Goal: Task Accomplishment & Management: Manage account settings

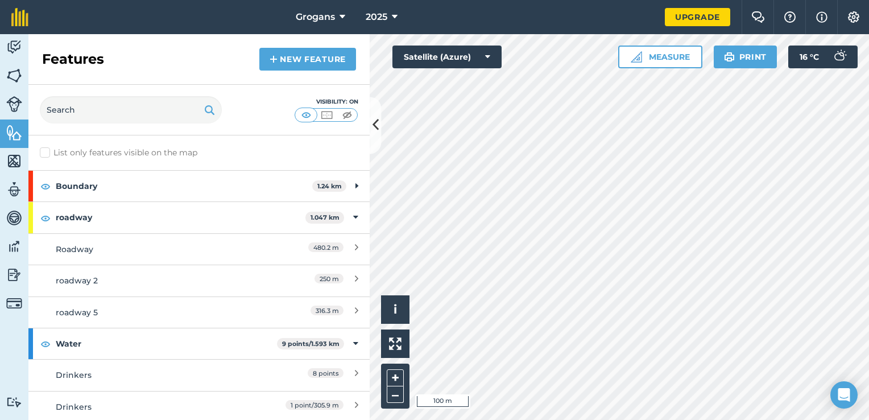
scroll to position [39, 0]
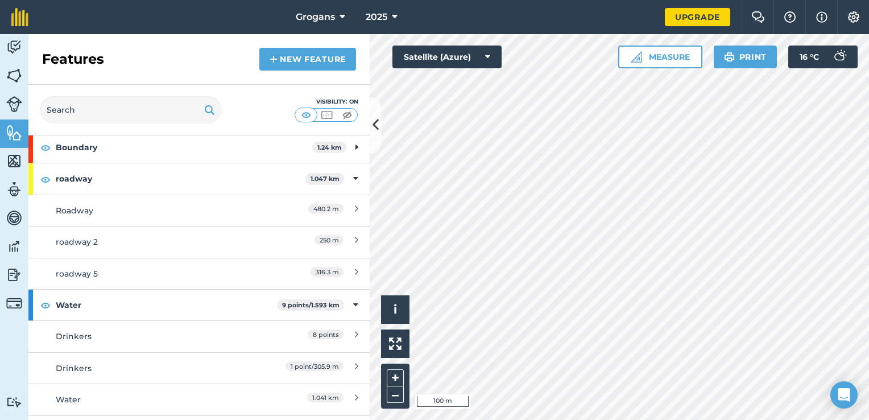
click at [374, 125] on icon at bounding box center [376, 125] width 6 height 20
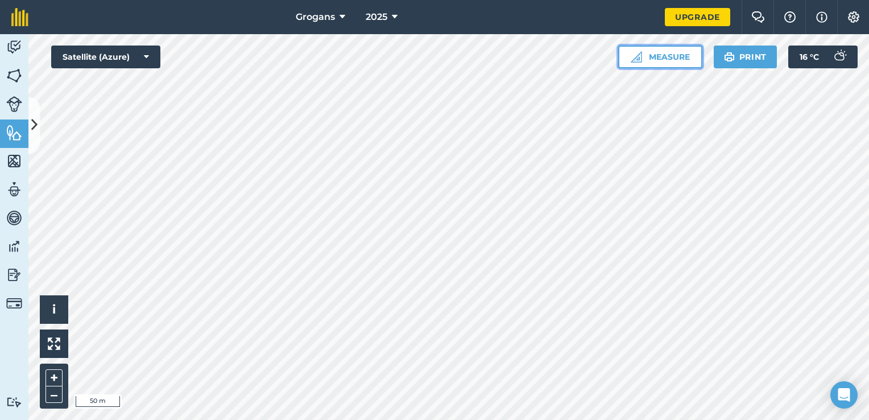
click at [663, 56] on button "Measure" at bounding box center [660, 56] width 84 height 23
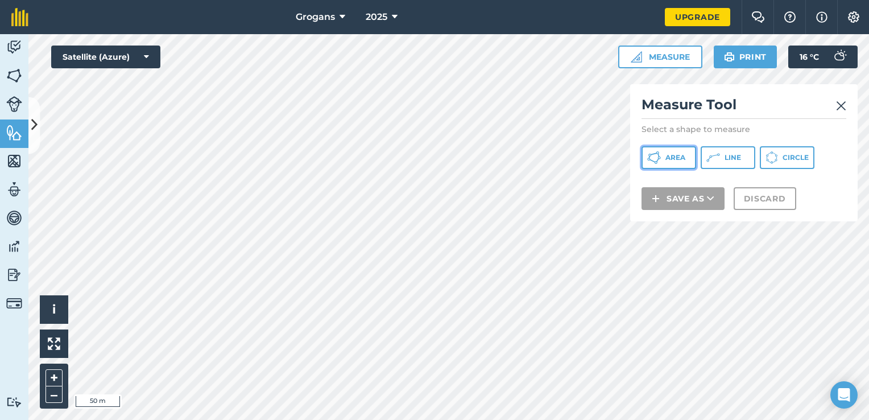
click at [675, 162] on button "Area" at bounding box center [669, 157] width 55 height 23
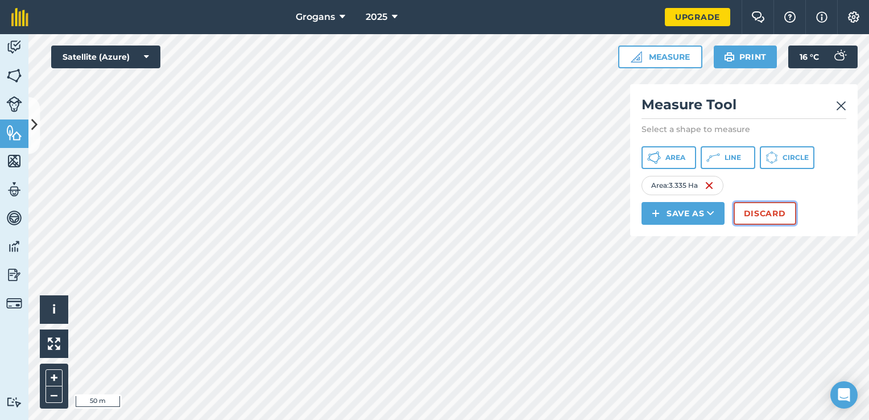
click at [753, 210] on button "Discard" at bounding box center [765, 213] width 63 height 23
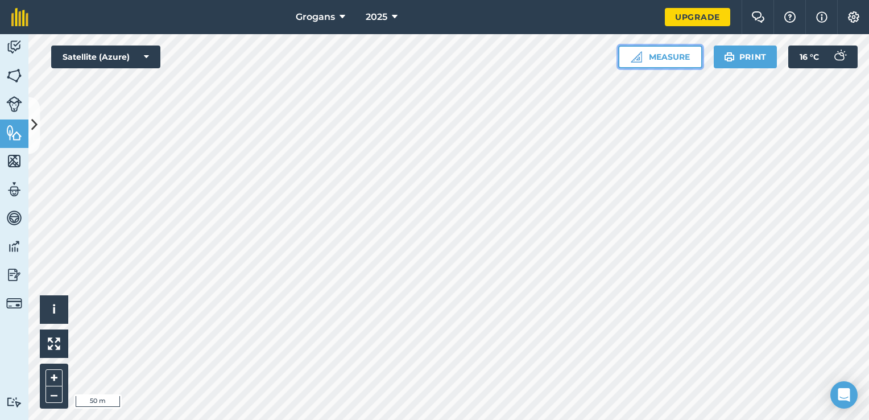
click at [665, 60] on button "Measure" at bounding box center [660, 56] width 84 height 23
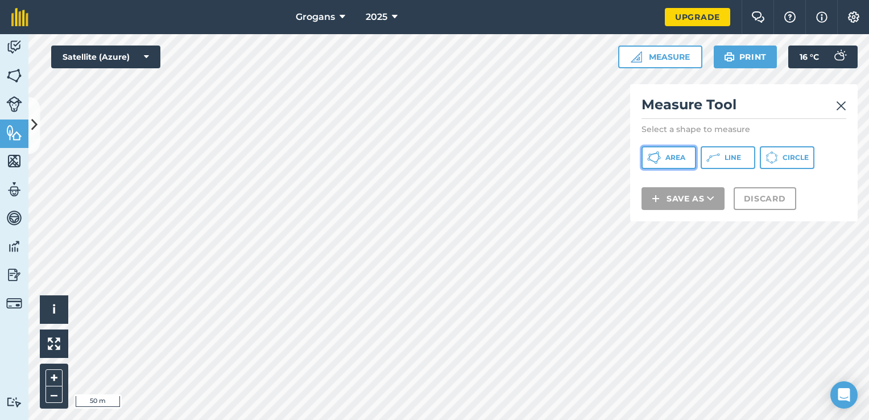
click at [678, 154] on span "Area" at bounding box center [675, 157] width 20 height 9
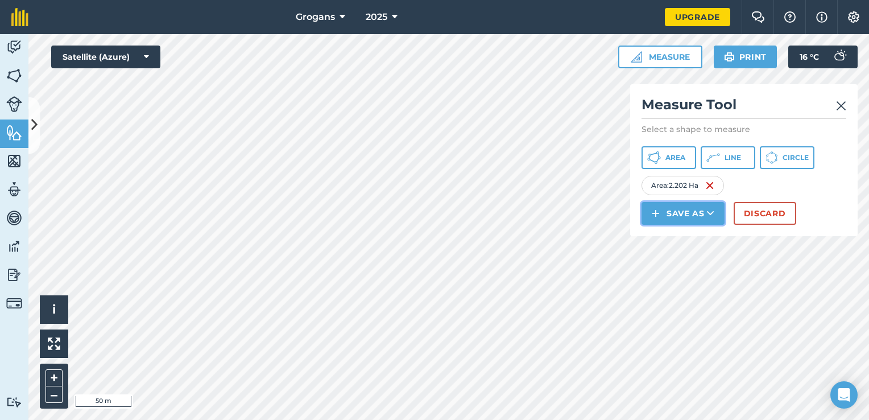
click at [708, 217] on icon at bounding box center [710, 213] width 7 height 11
click at [695, 242] on link "Field" at bounding box center [683, 238] width 80 height 25
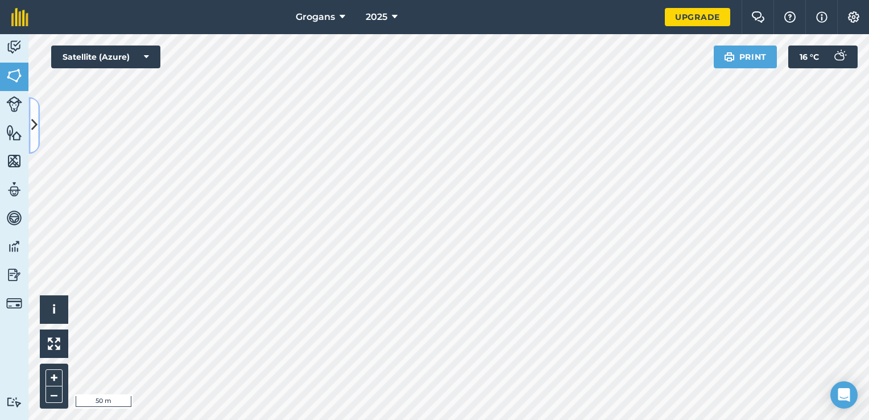
click at [36, 134] on icon at bounding box center [34, 125] width 6 height 20
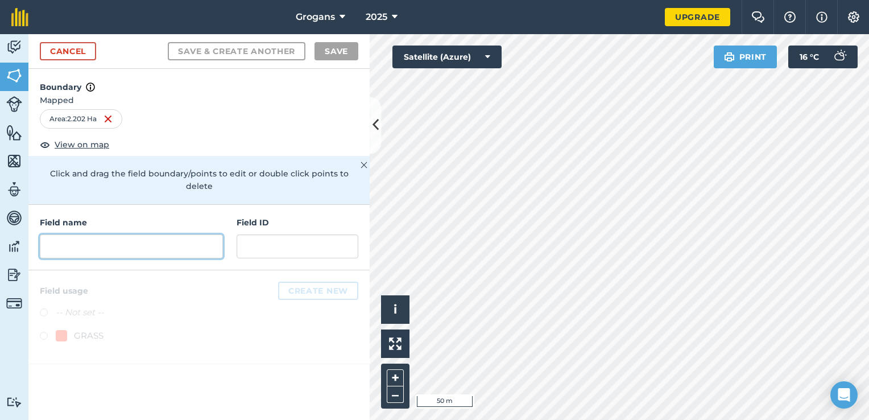
click at [102, 234] on input "text" at bounding box center [131, 246] width 183 height 24
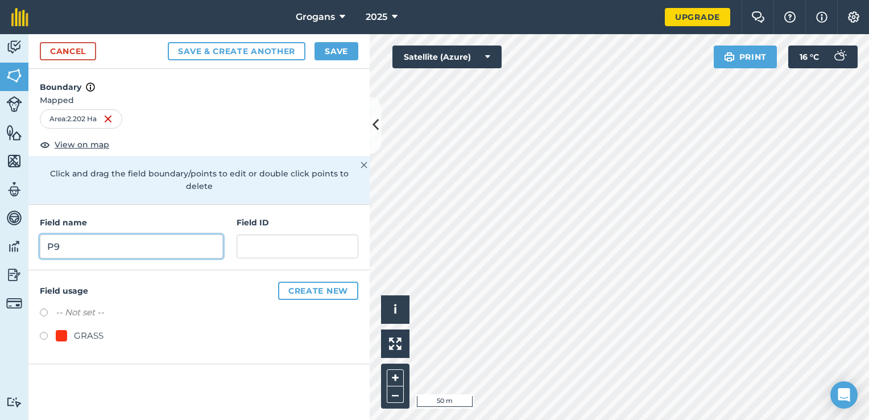
type input "P9"
click at [338, 57] on button "Save" at bounding box center [337, 51] width 44 height 18
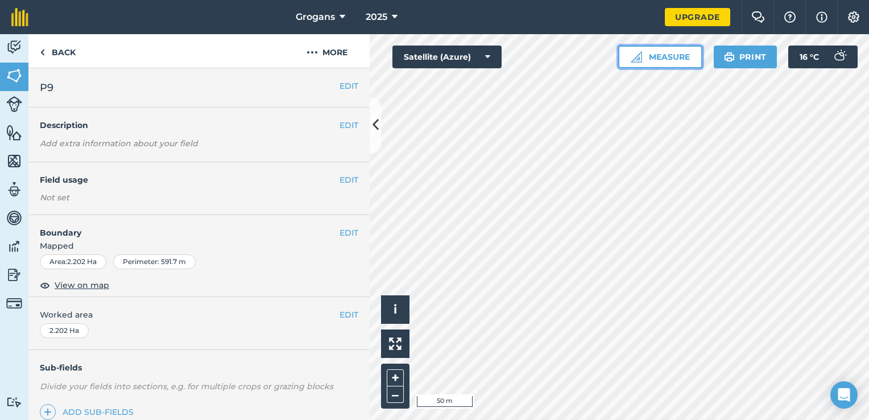
click at [670, 49] on button "Measure" at bounding box center [660, 56] width 84 height 23
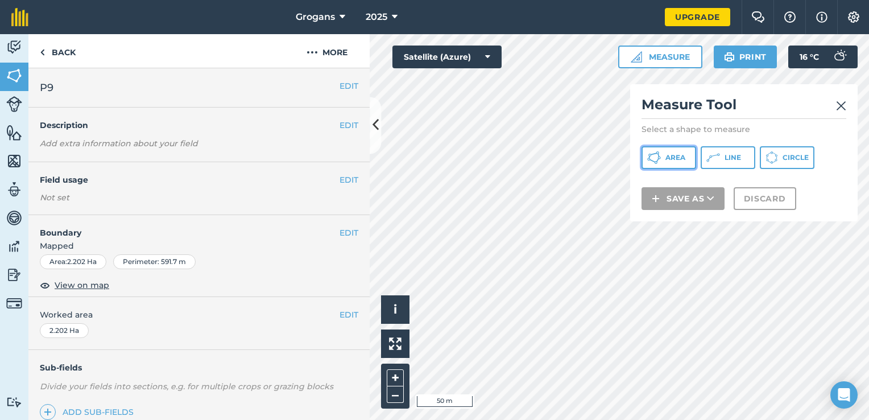
click at [674, 156] on span "Area" at bounding box center [675, 157] width 20 height 9
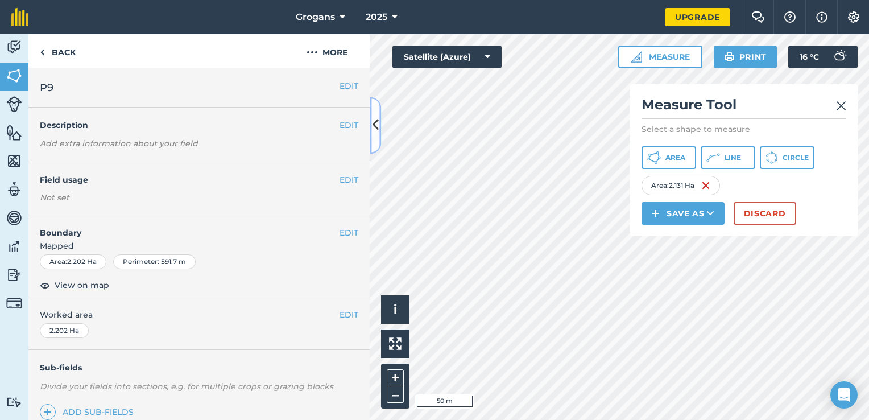
click at [378, 126] on icon at bounding box center [376, 125] width 6 height 20
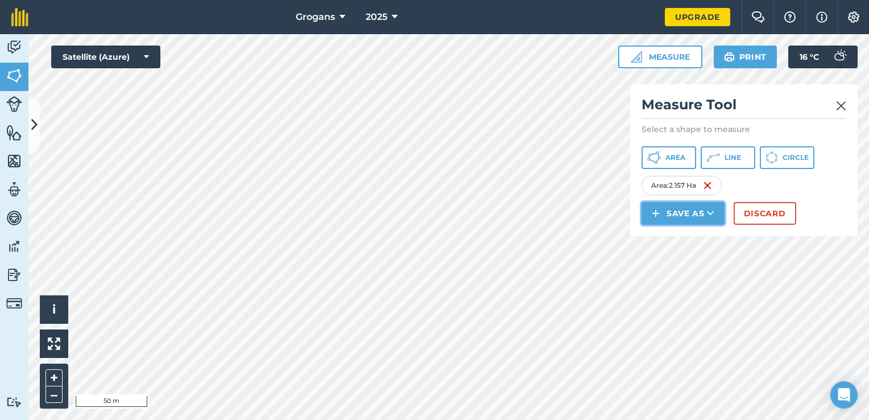
click at [702, 216] on button "Save as" at bounding box center [683, 213] width 83 height 23
click at [690, 239] on link "Field" at bounding box center [683, 238] width 80 height 25
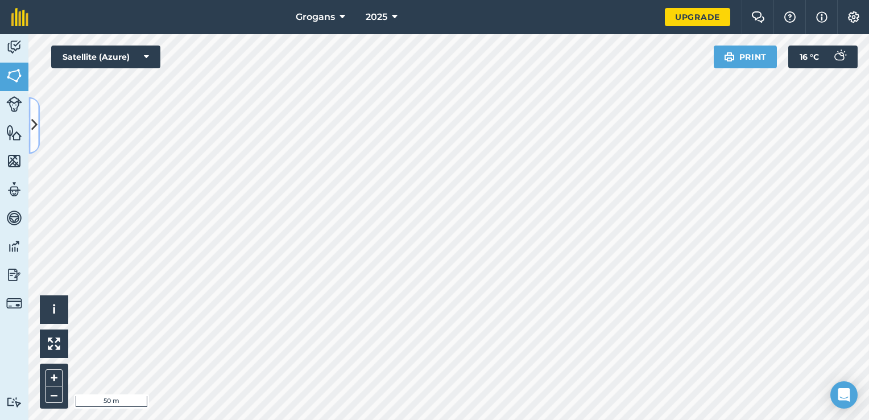
click at [31, 134] on icon at bounding box center [34, 125] width 6 height 20
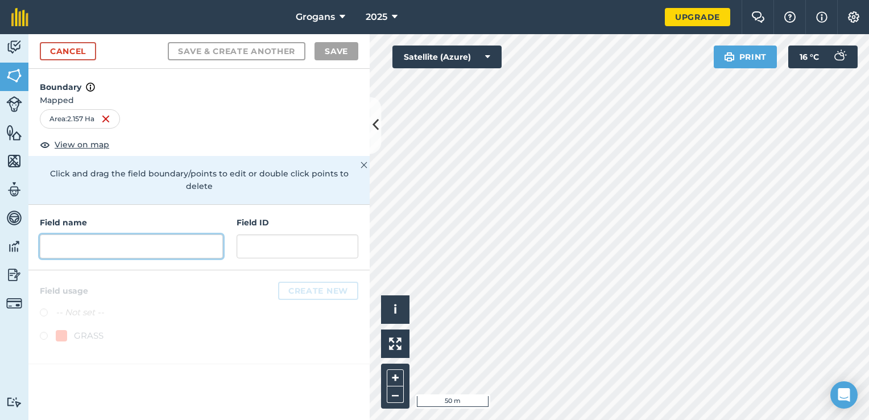
click at [82, 235] on input "text" at bounding box center [131, 246] width 183 height 24
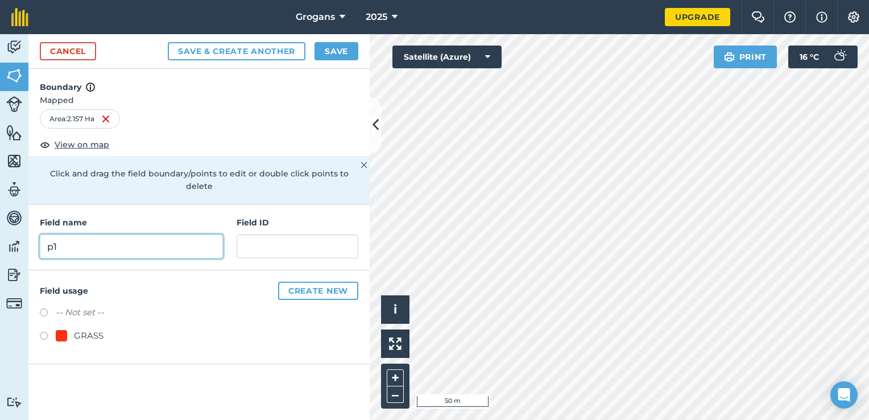
type input "p"
type input "P10"
click at [334, 49] on button "Save" at bounding box center [337, 51] width 44 height 18
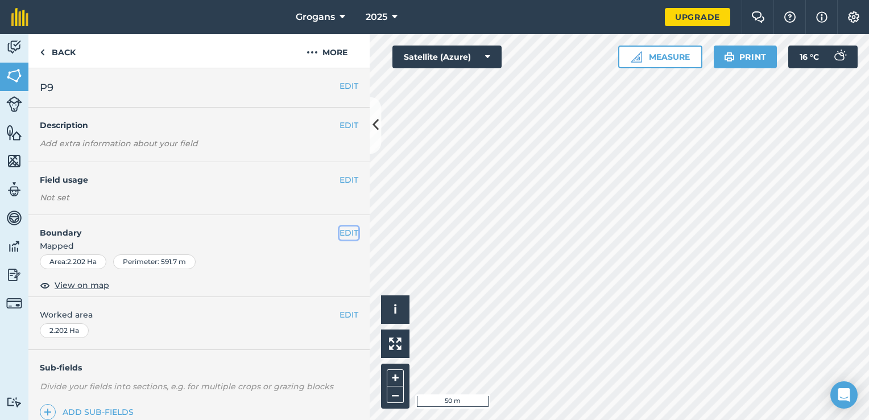
click at [340, 231] on button "EDIT" at bounding box center [349, 232] width 19 height 13
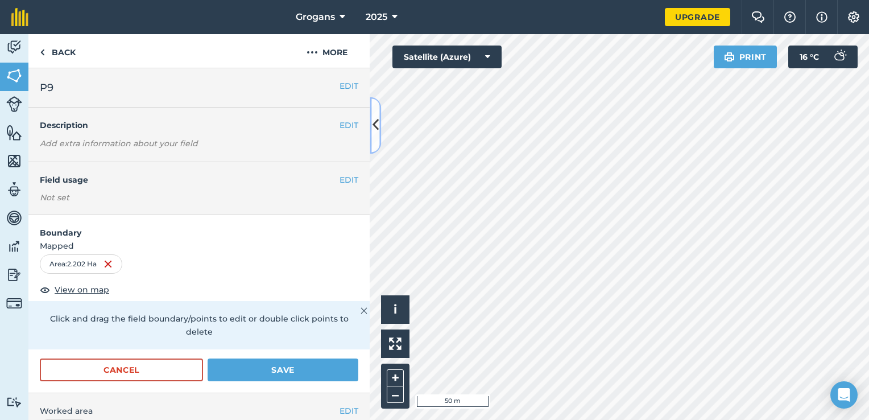
click at [375, 144] on button at bounding box center [375, 125] width 11 height 57
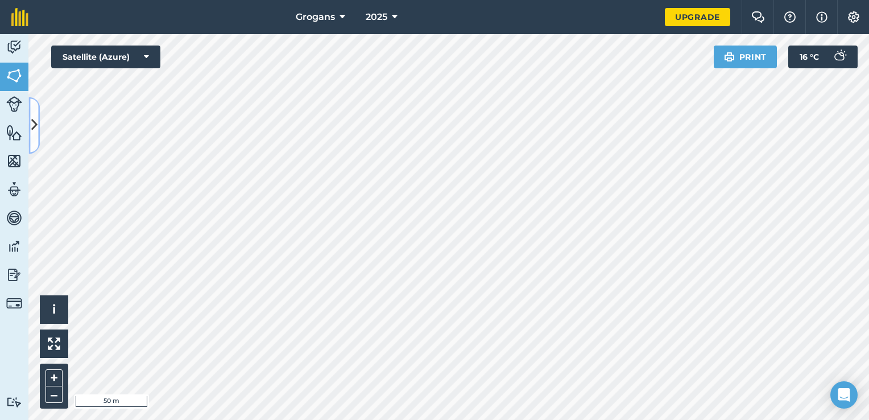
click at [39, 116] on button at bounding box center [33, 125] width 11 height 57
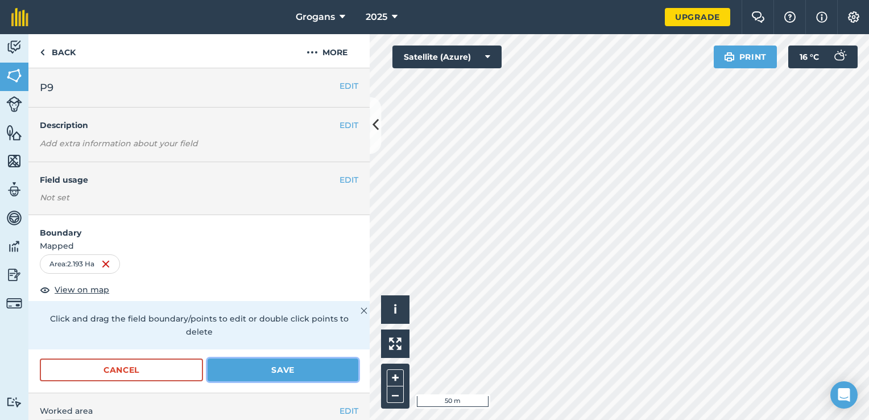
click at [236, 367] on button "Save" at bounding box center [283, 369] width 151 height 23
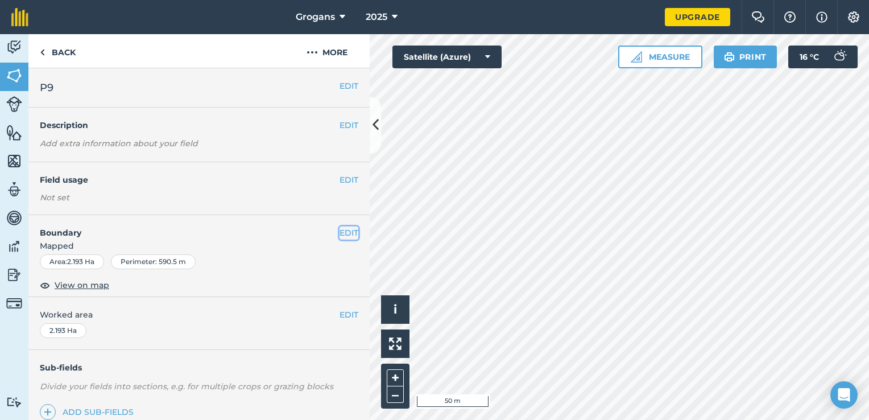
click at [340, 233] on button "EDIT" at bounding box center [349, 232] width 19 height 13
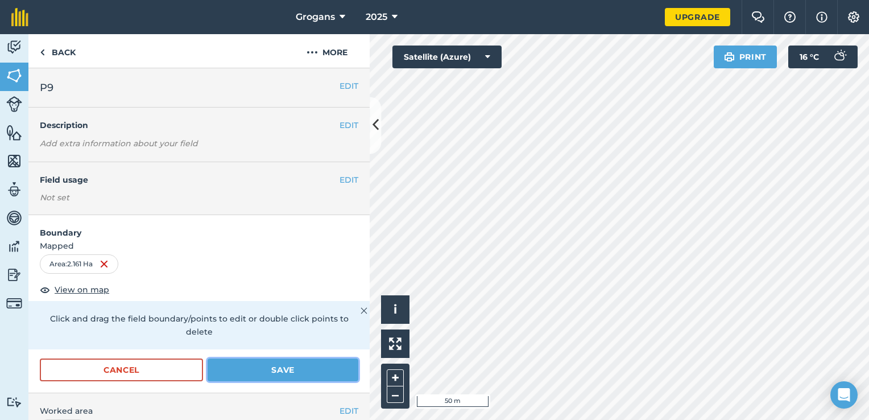
click at [254, 378] on button "Save" at bounding box center [283, 369] width 151 height 23
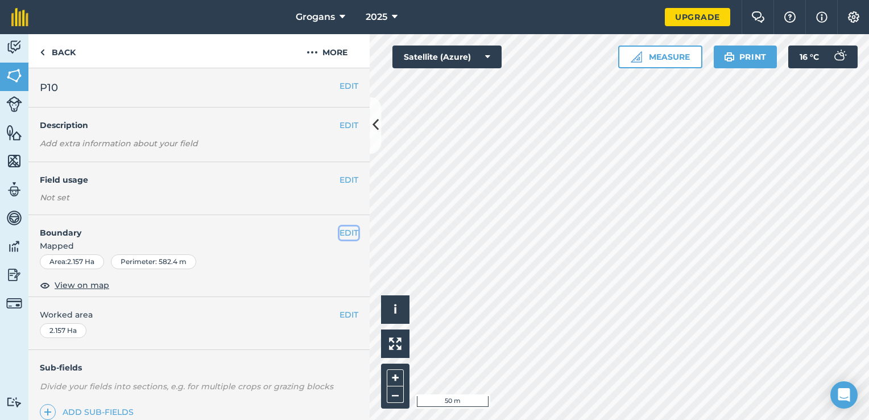
click at [340, 233] on button "EDIT" at bounding box center [349, 232] width 19 height 13
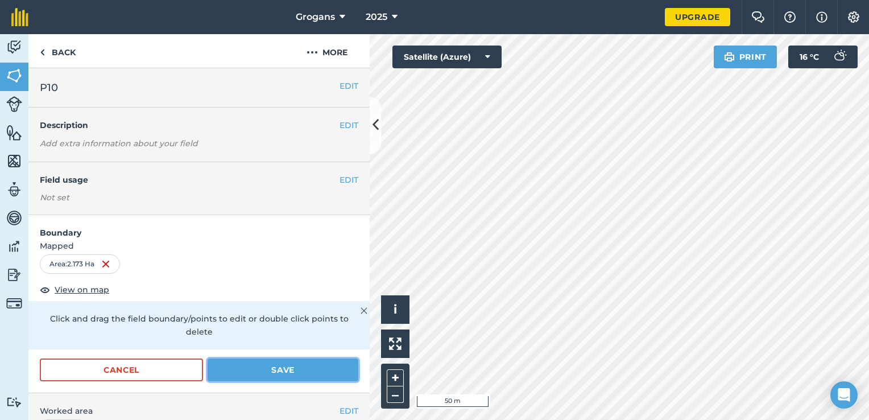
click at [268, 368] on button "Save" at bounding box center [283, 369] width 151 height 23
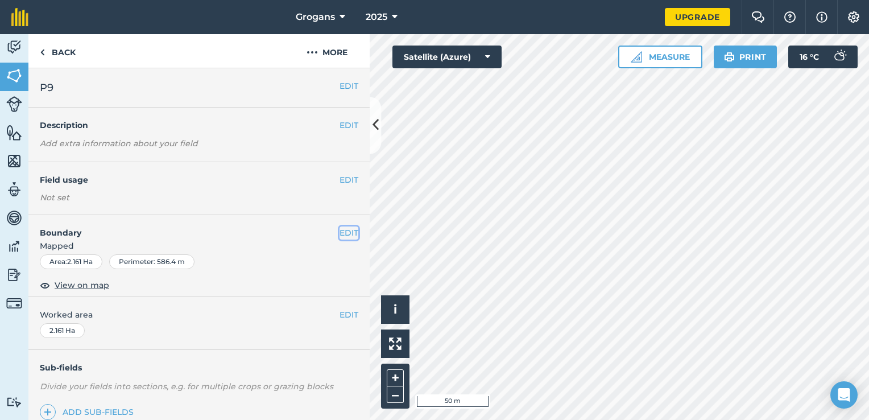
click at [340, 234] on button "EDIT" at bounding box center [349, 232] width 19 height 13
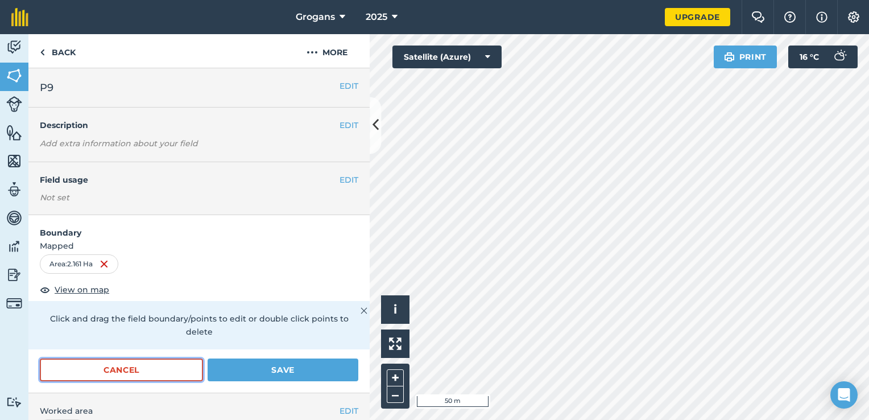
click at [180, 371] on button "Cancel" at bounding box center [121, 369] width 163 height 23
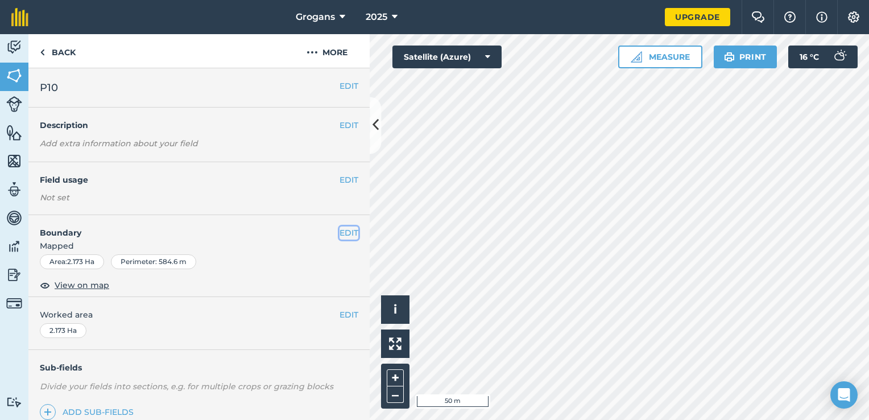
click at [341, 235] on button "EDIT" at bounding box center [349, 232] width 19 height 13
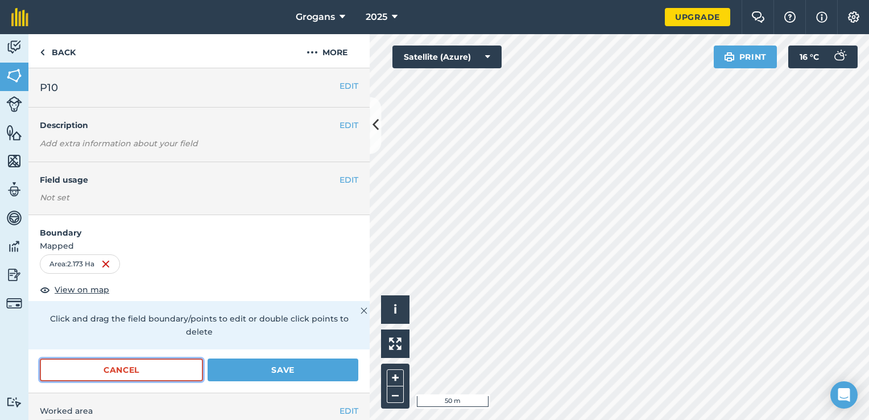
click at [168, 371] on button "Cancel" at bounding box center [121, 369] width 163 height 23
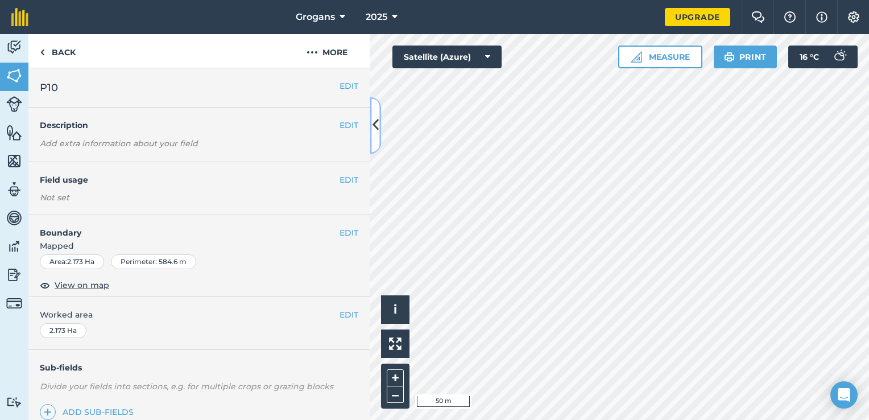
click at [374, 130] on icon at bounding box center [376, 125] width 6 height 20
